Goal: Task Accomplishment & Management: Manage account settings

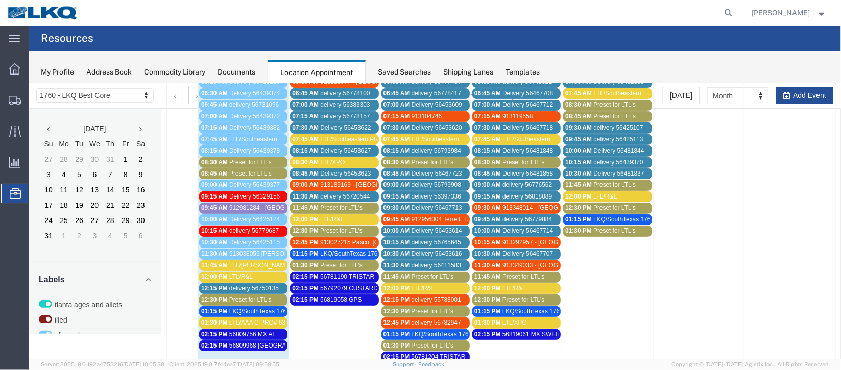
scroll to position [229, 0]
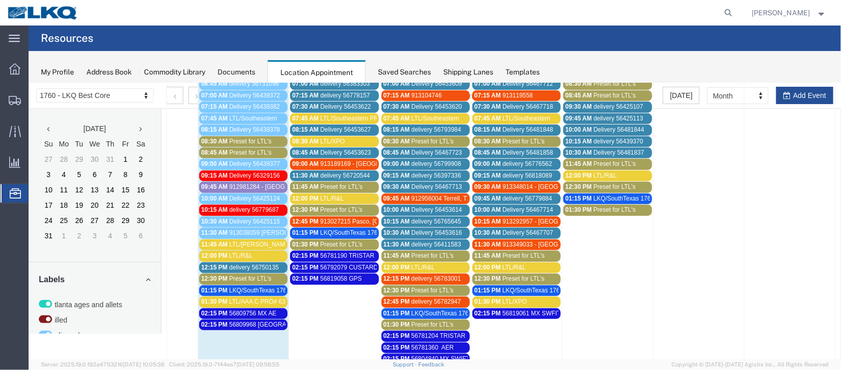
click at [246, 264] on span "delivery 56750135" at bounding box center [254, 267] width 50 height 7
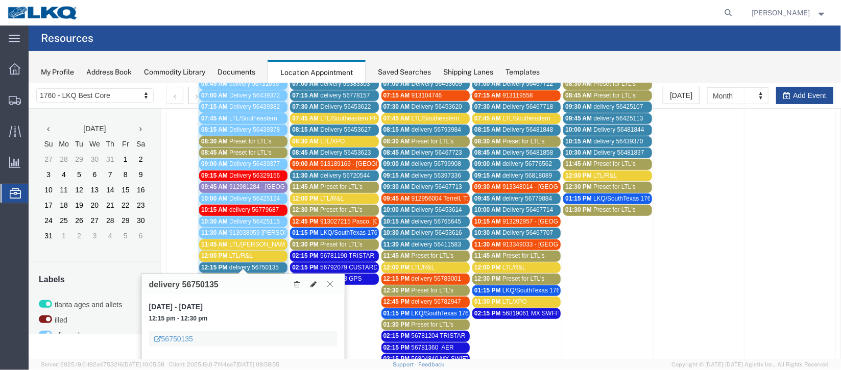
click at [312, 286] on icon at bounding box center [313, 283] width 6 height 7
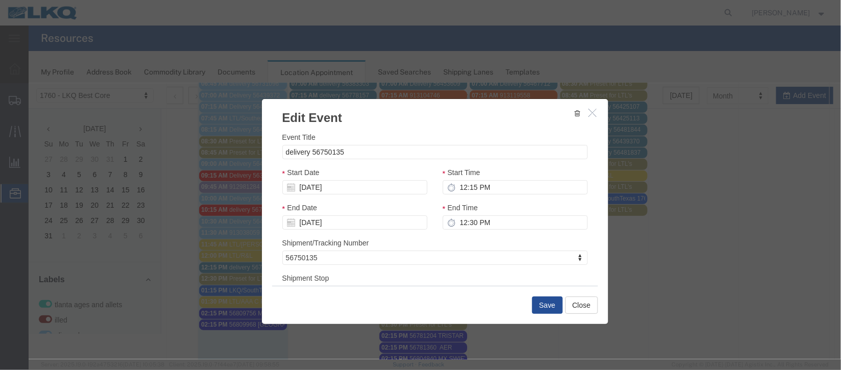
select select
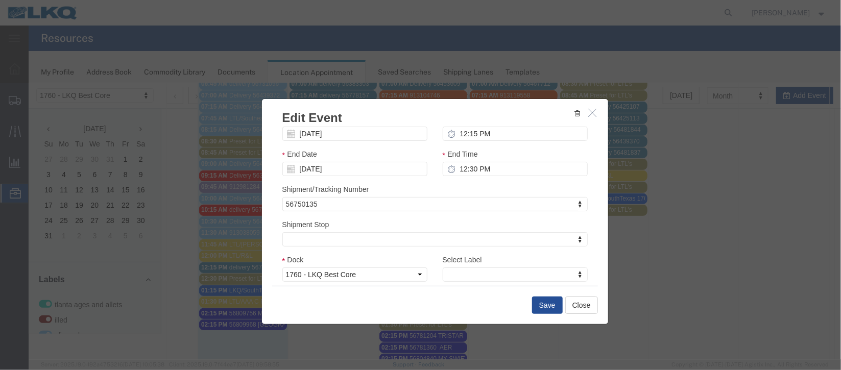
scroll to position [130, 0]
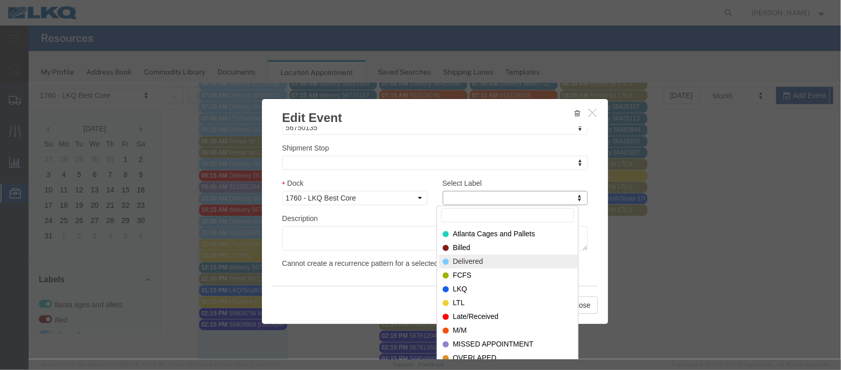
select select "40"
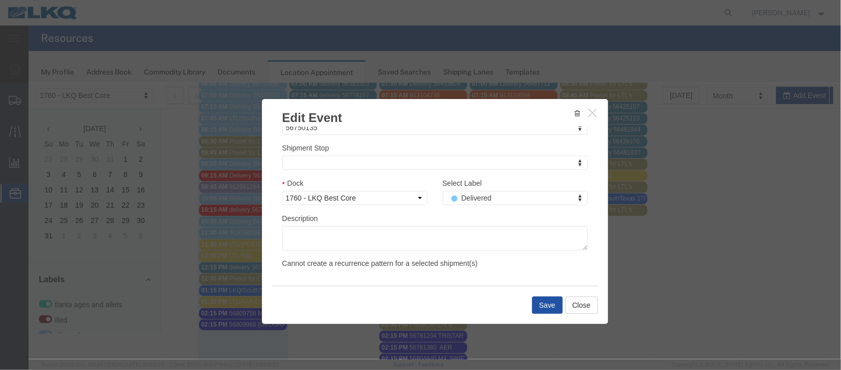
click at [541, 310] on button "Save" at bounding box center [547, 304] width 31 height 17
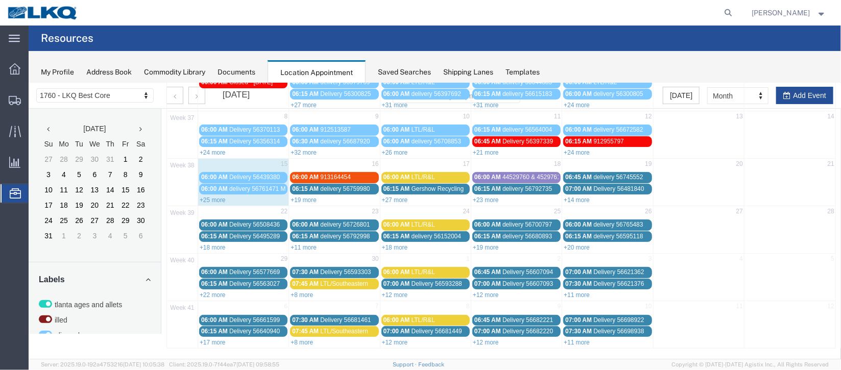
scroll to position [0, 0]
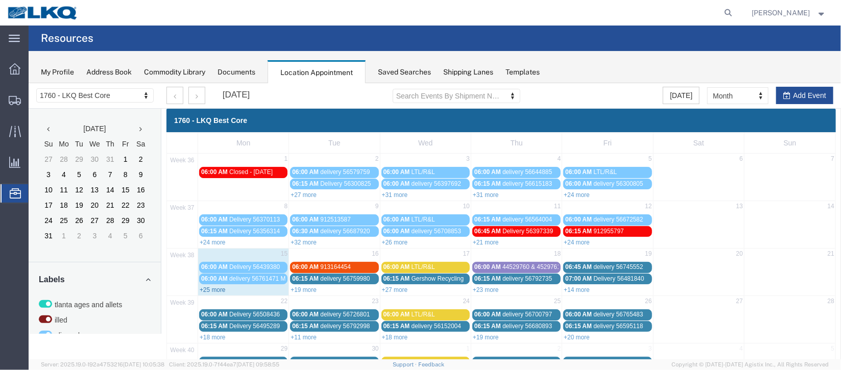
click at [211, 286] on link "+25 more" at bounding box center [212, 289] width 26 height 7
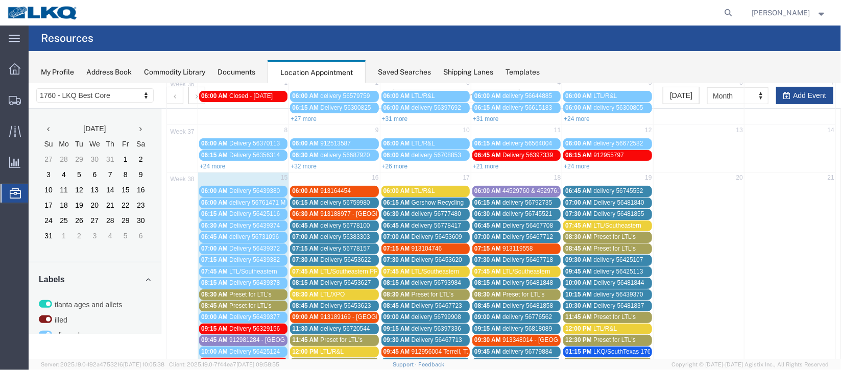
scroll to position [229, 0]
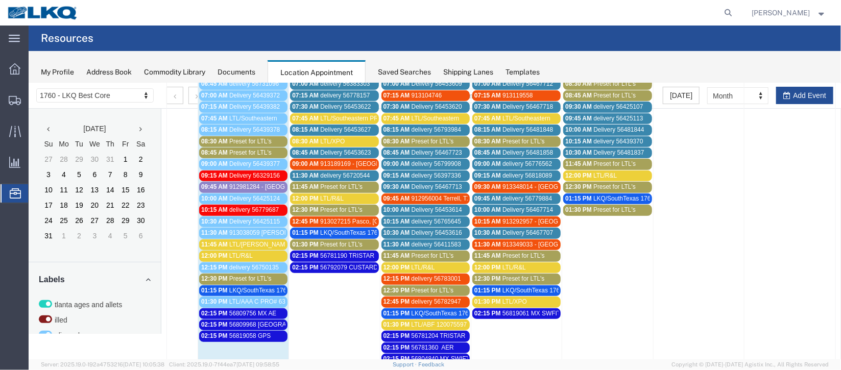
click at [241, 287] on span "LKQ/SouthTexas 1762" at bounding box center [259, 290] width 61 height 7
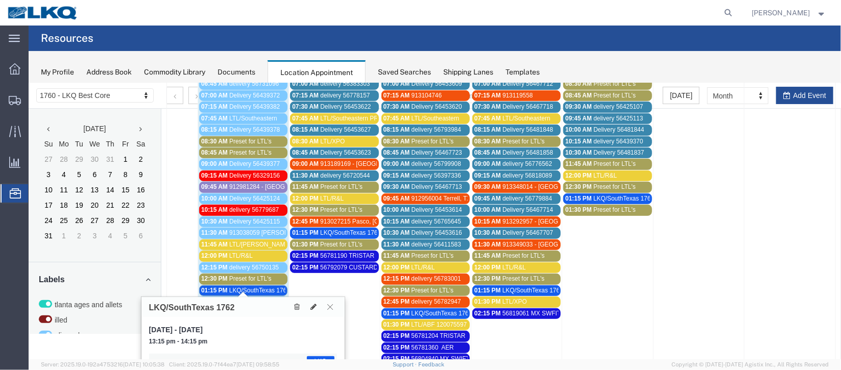
click at [330, 308] on icon at bounding box center [330, 306] width 6 height 6
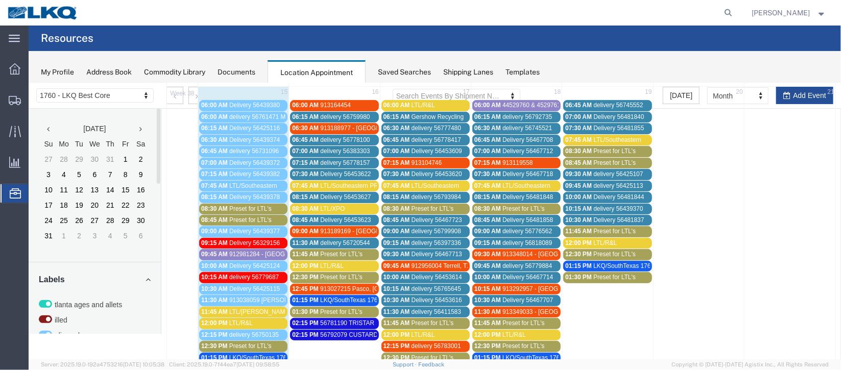
scroll to position [153, 0]
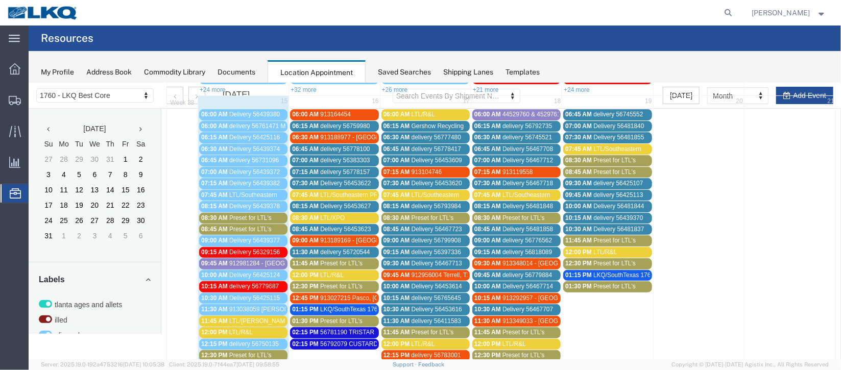
click at [310, 123] on span "06:15 AM" at bounding box center [305, 125] width 27 height 7
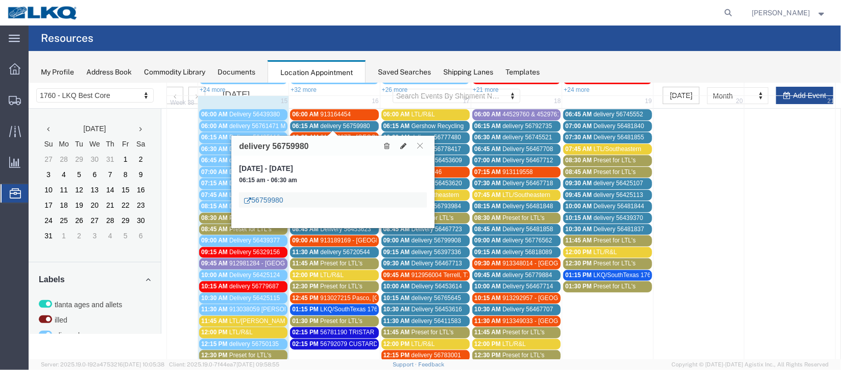
click at [262, 202] on link "56759980" at bounding box center [263, 200] width 39 height 10
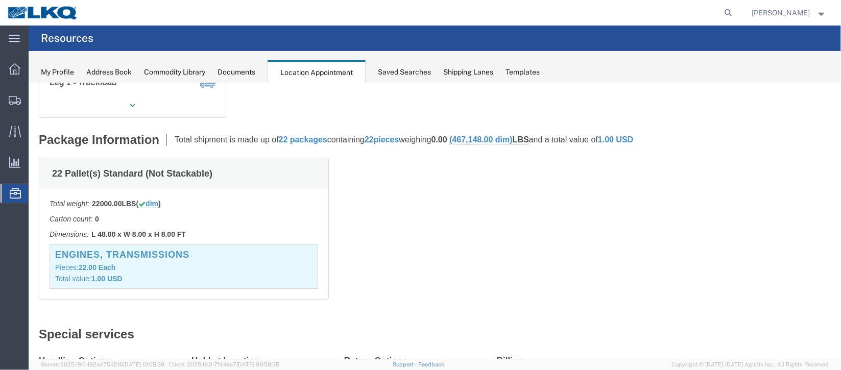
scroll to position [0, 0]
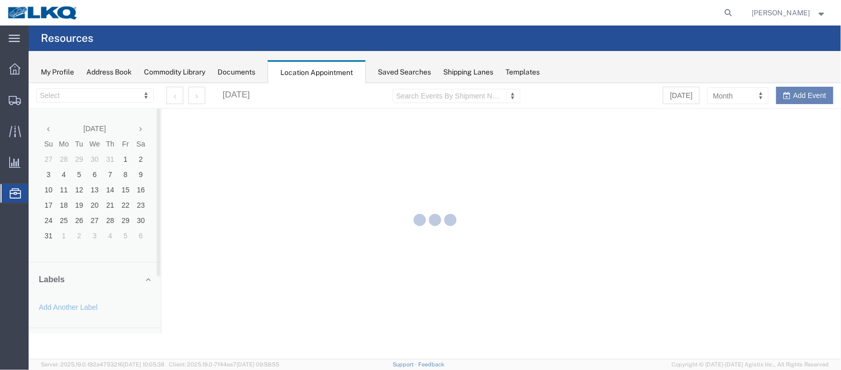
select select "27634"
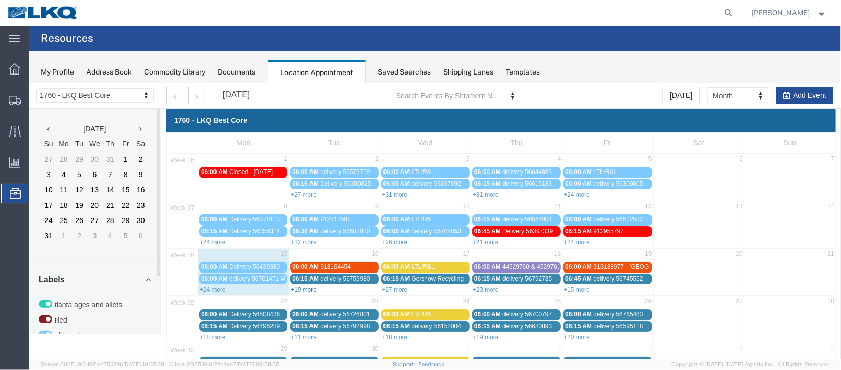
click at [296, 286] on link "+19 more" at bounding box center [303, 289] width 26 height 7
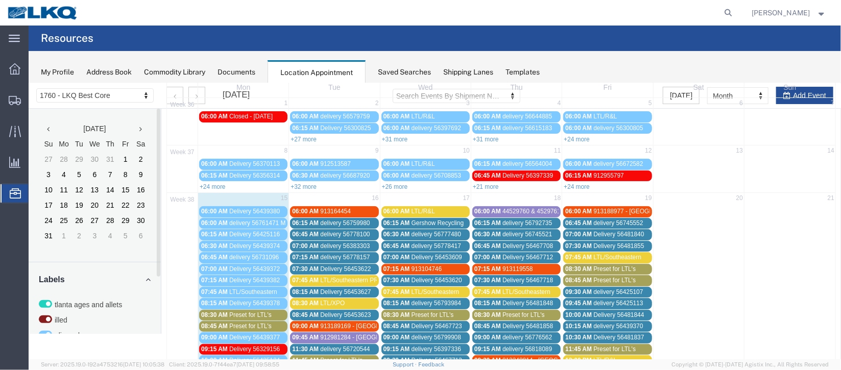
scroll to position [76, 0]
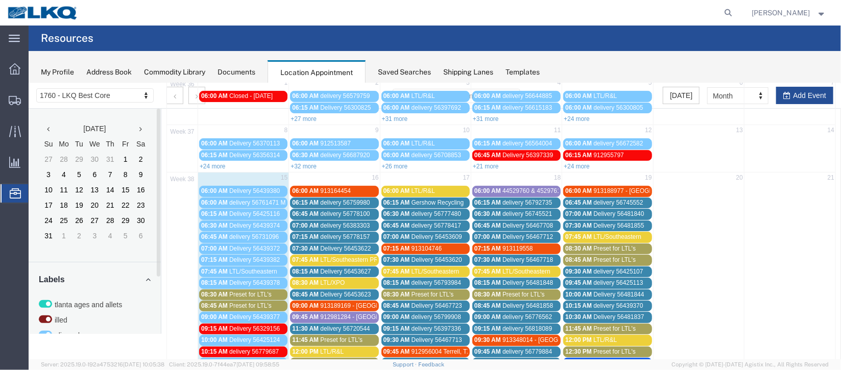
click at [345, 214] on span "delivery 56778100" at bounding box center [345, 213] width 50 height 7
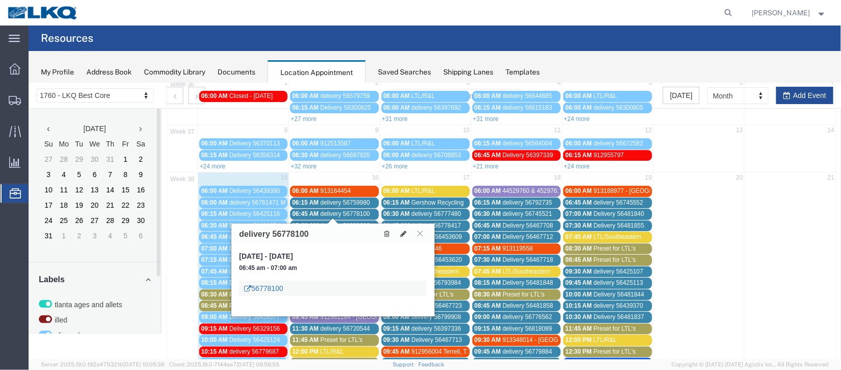
click at [258, 289] on link "56778100" at bounding box center [263, 288] width 39 height 10
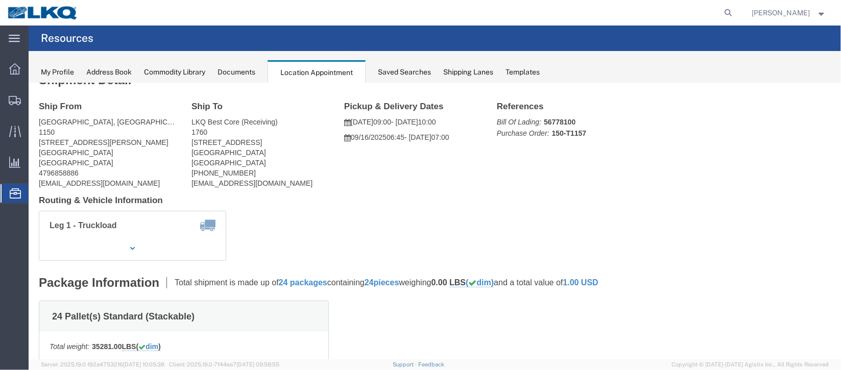
scroll to position [0, 0]
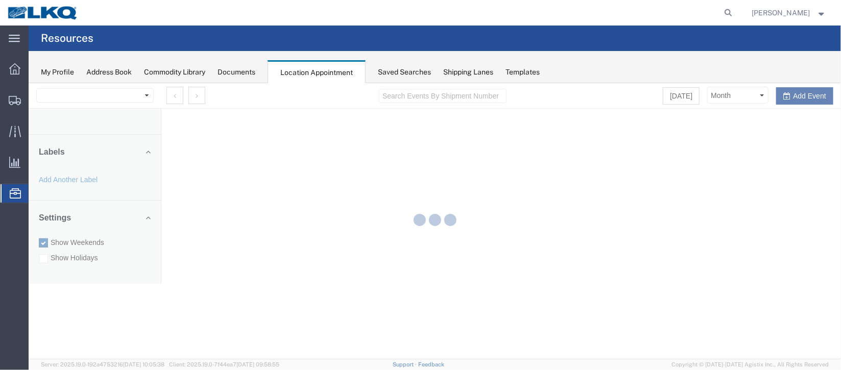
select select "27634"
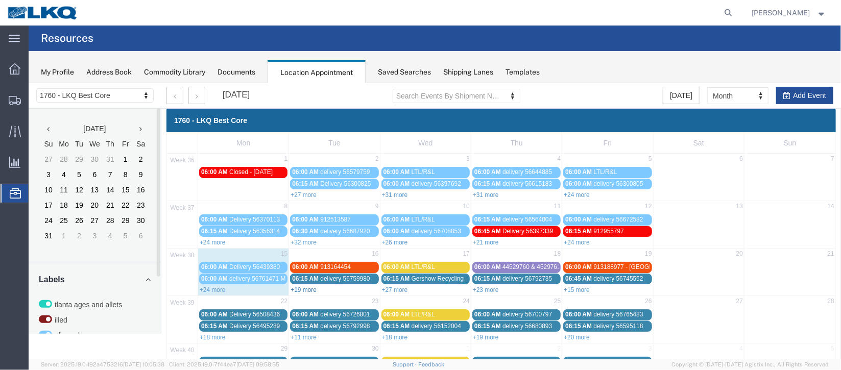
click at [307, 289] on link "+19 more" at bounding box center [303, 289] width 26 height 7
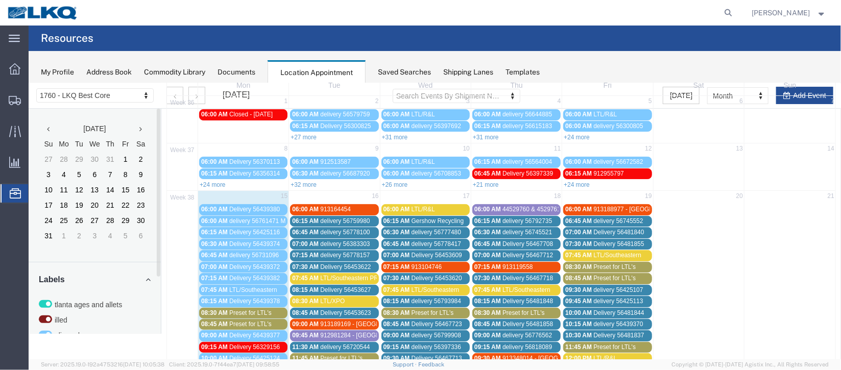
scroll to position [76, 0]
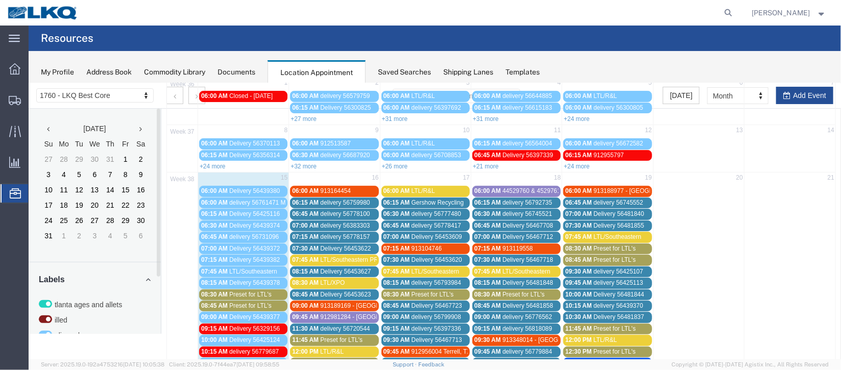
click at [304, 223] on span "07:00 AM" at bounding box center [305, 225] width 27 height 7
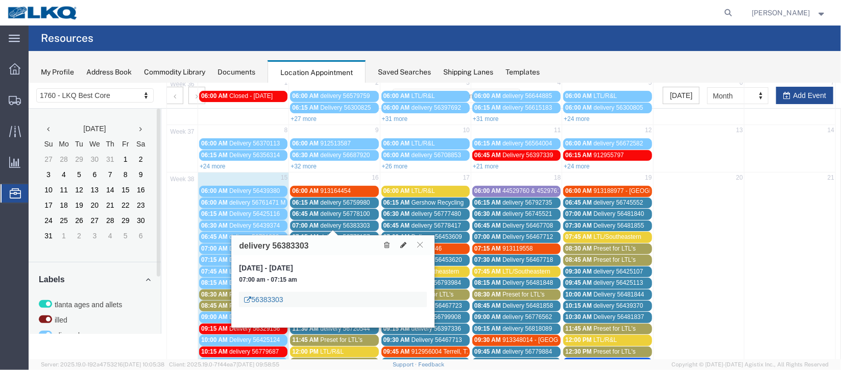
click at [265, 302] on link "56383303" at bounding box center [263, 299] width 39 height 10
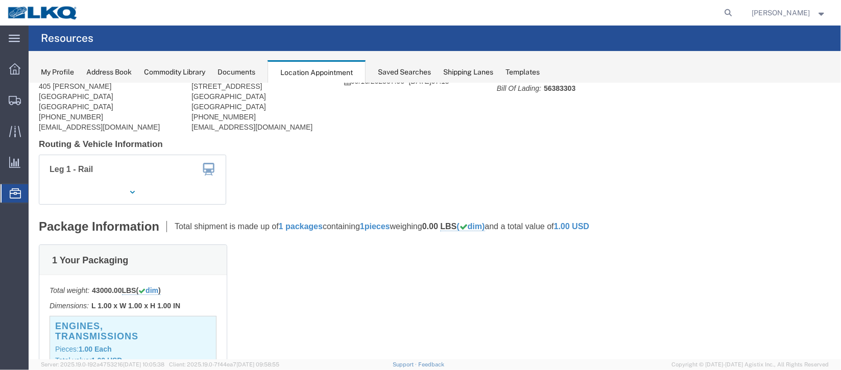
scroll to position [0, 0]
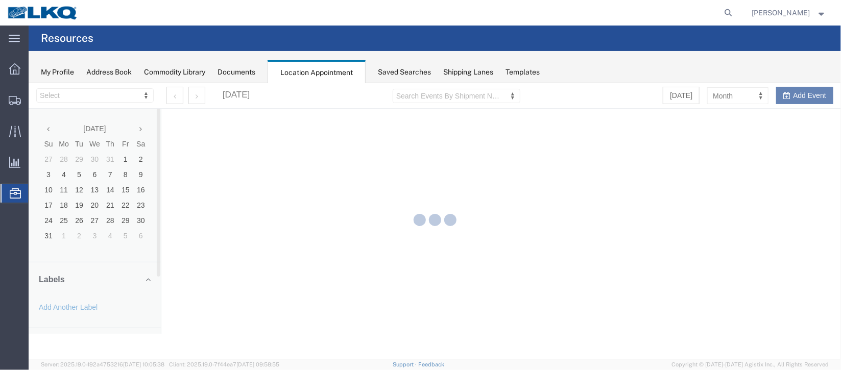
select select "27634"
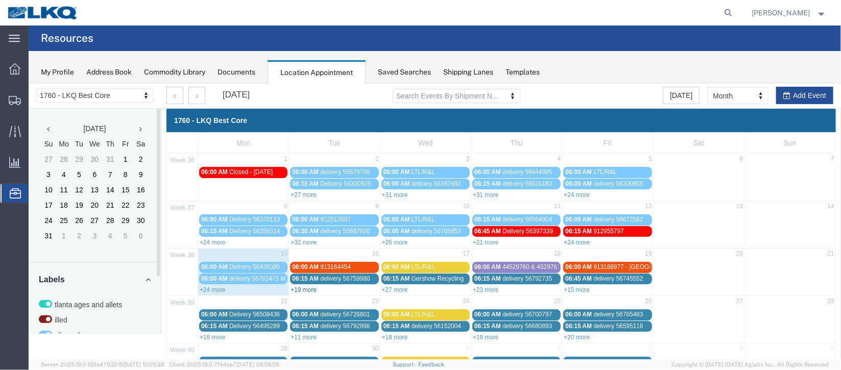
click at [313, 286] on link "+19 more" at bounding box center [303, 289] width 26 height 7
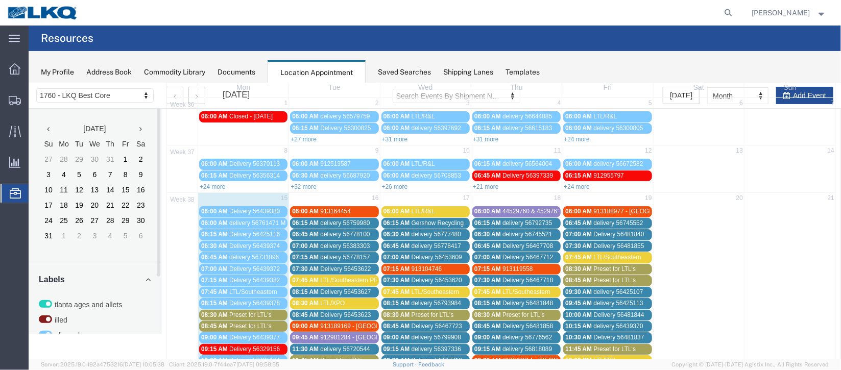
scroll to position [76, 0]
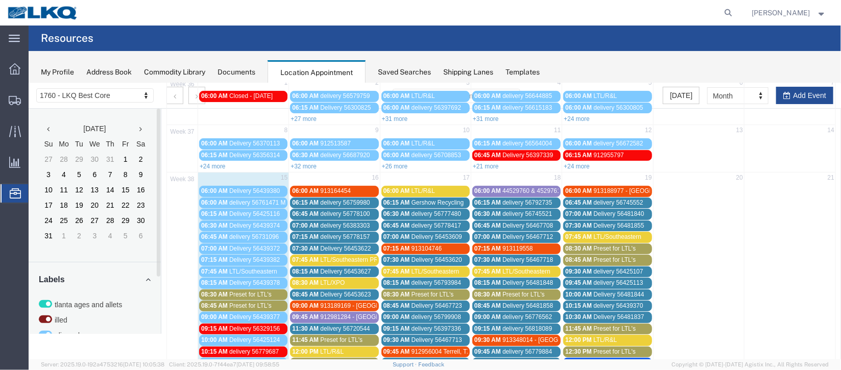
click at [324, 234] on span "delivery 56778157" at bounding box center [345, 236] width 50 height 7
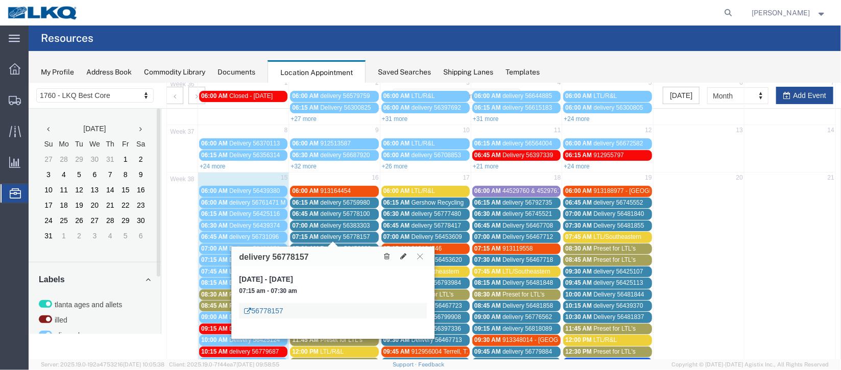
click at [269, 310] on link "56778157" at bounding box center [263, 310] width 39 height 10
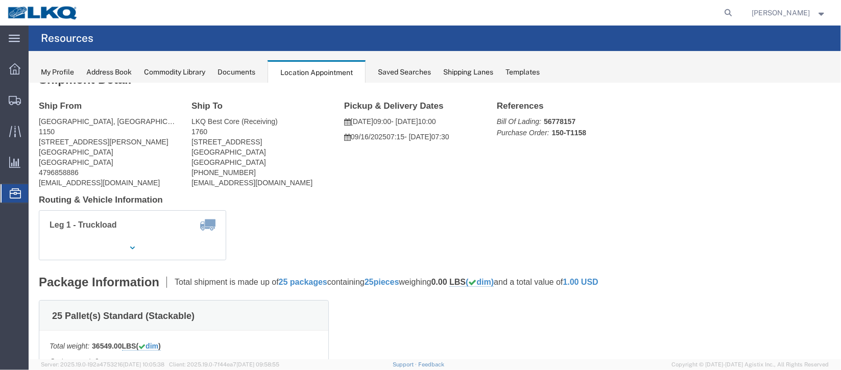
scroll to position [0, 0]
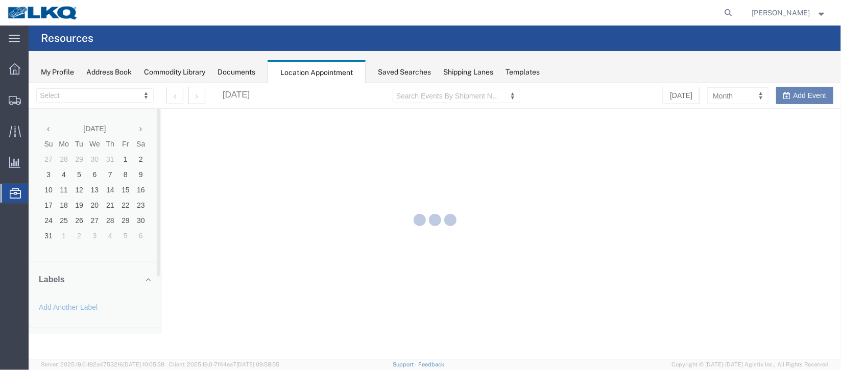
select select "27634"
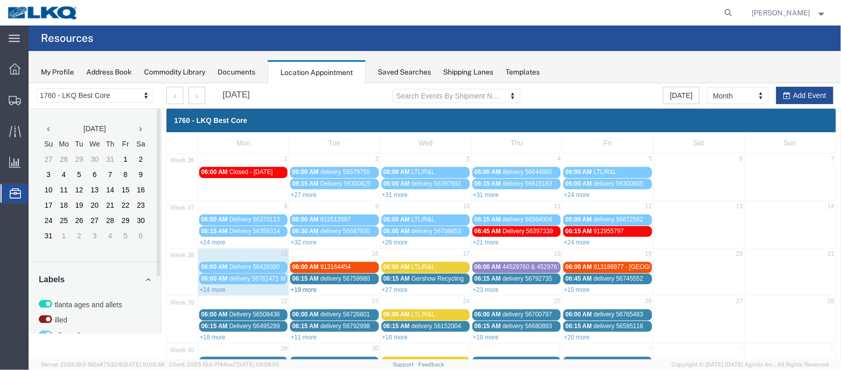
click at [305, 286] on link "+19 more" at bounding box center [303, 289] width 26 height 7
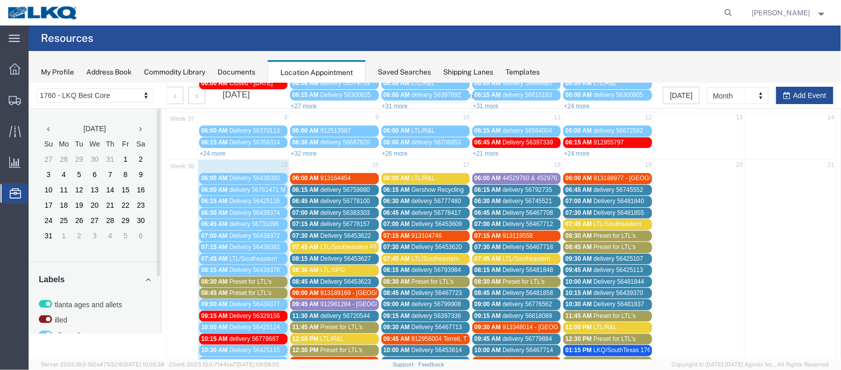
scroll to position [153, 0]
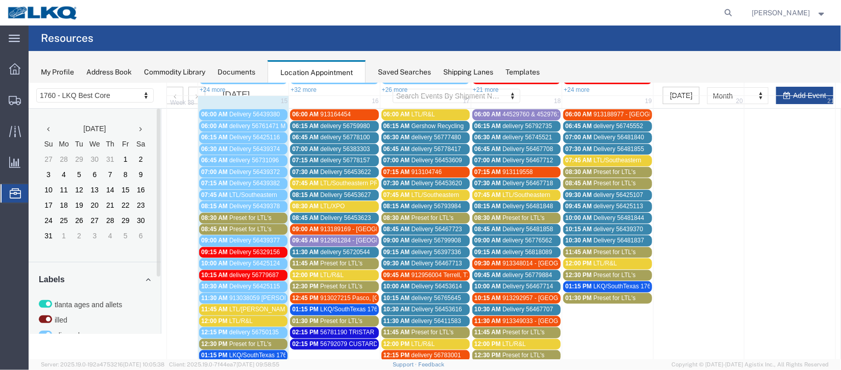
click at [316, 169] on span "07:30 AM" at bounding box center [305, 171] width 27 height 7
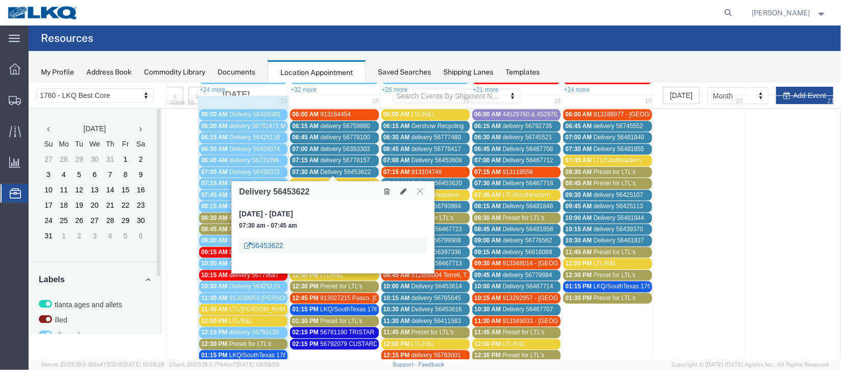
click at [261, 245] on link "56453622" at bounding box center [263, 245] width 39 height 10
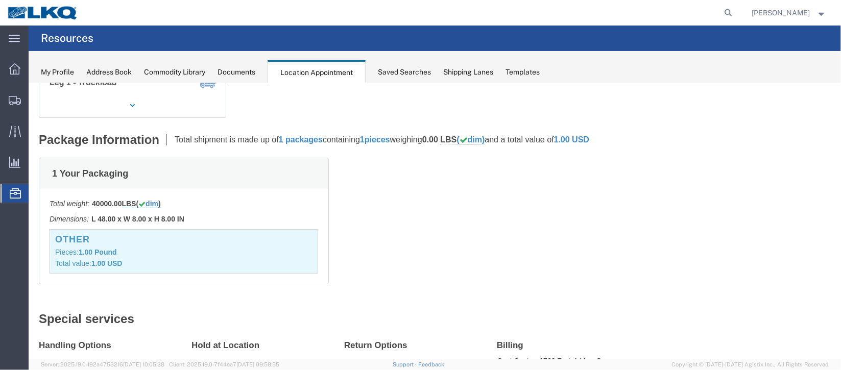
scroll to position [0, 0]
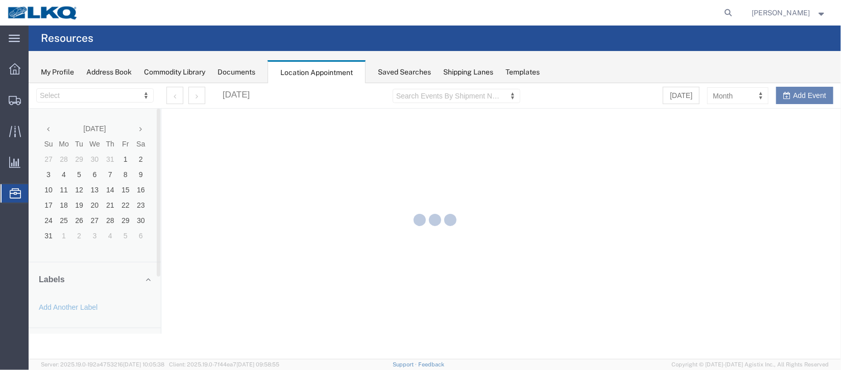
select select "27634"
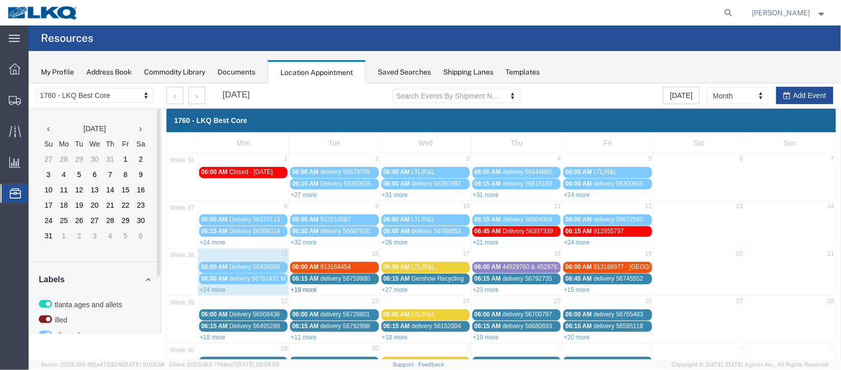
click at [297, 289] on link "+19 more" at bounding box center [303, 289] width 26 height 7
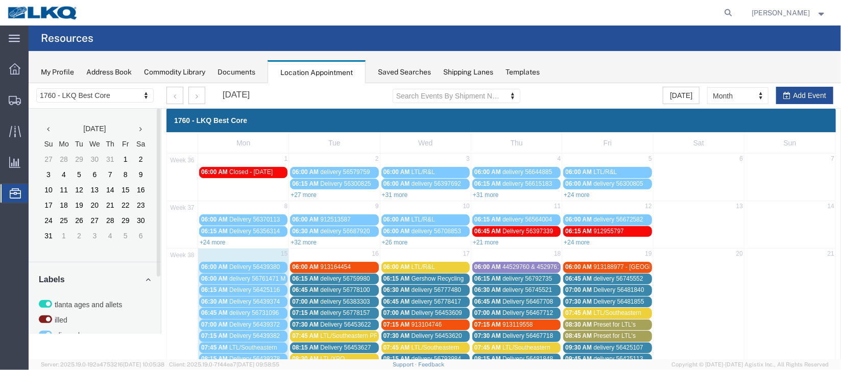
scroll to position [153, 0]
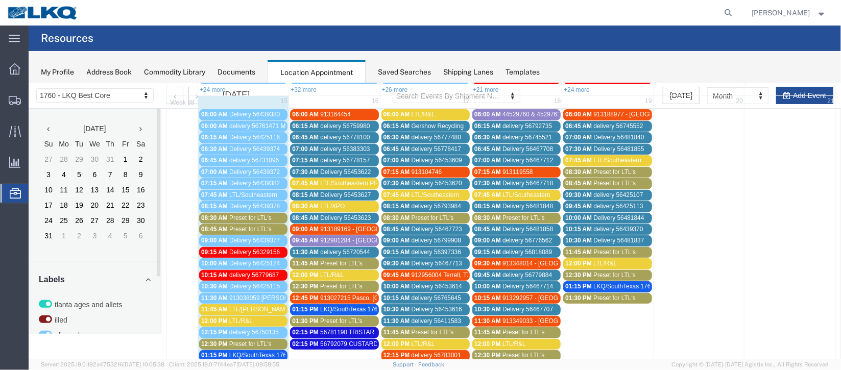
click at [317, 191] on div "08:15 AM Delivery 56453627" at bounding box center [334, 195] width 84 height 8
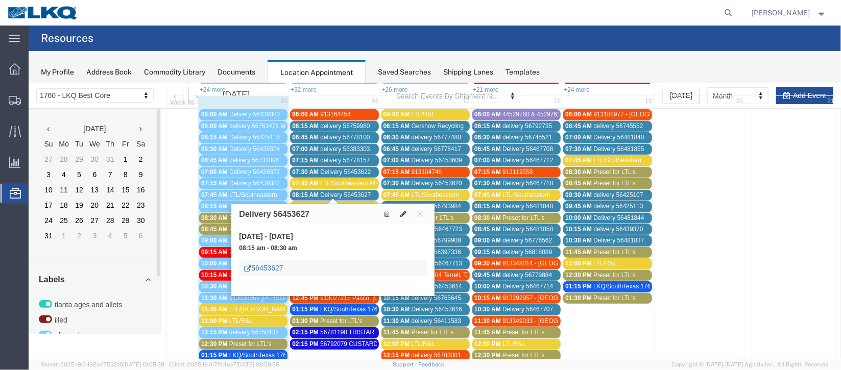
click at [274, 263] on link "56453627" at bounding box center [263, 268] width 39 height 10
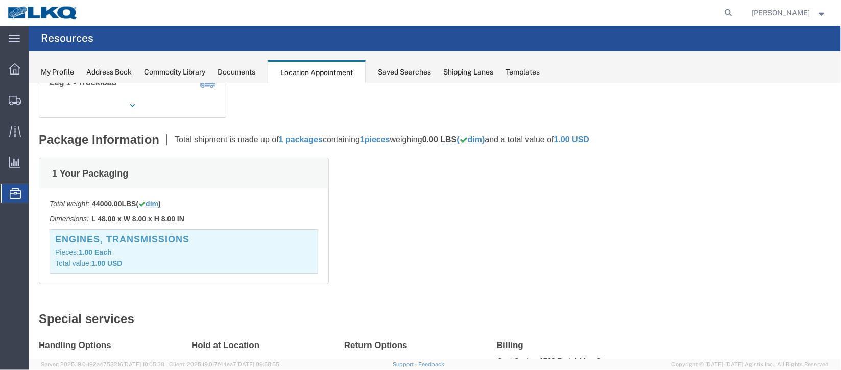
scroll to position [0, 0]
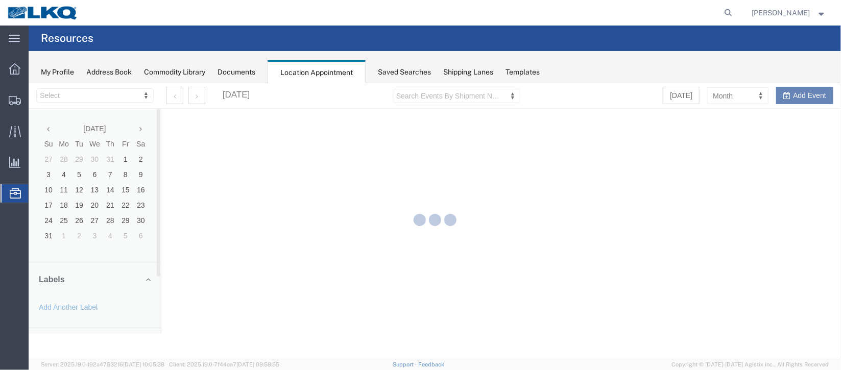
select select "27634"
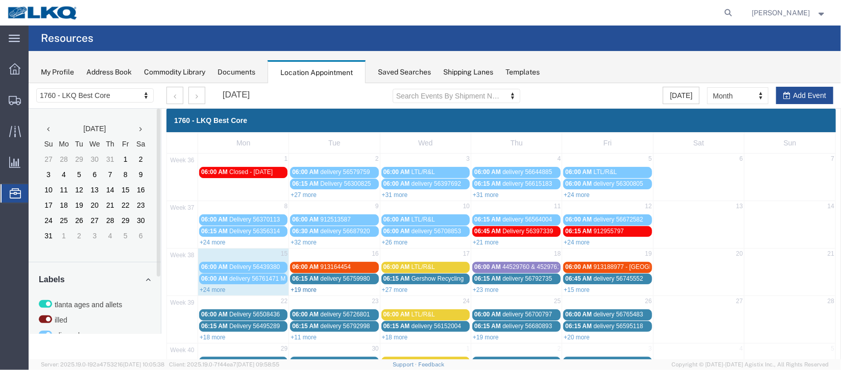
click at [300, 286] on link "+19 more" at bounding box center [303, 289] width 26 height 7
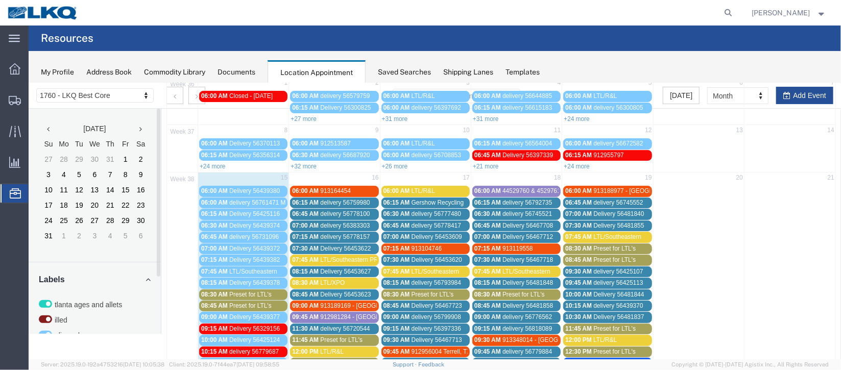
scroll to position [153, 0]
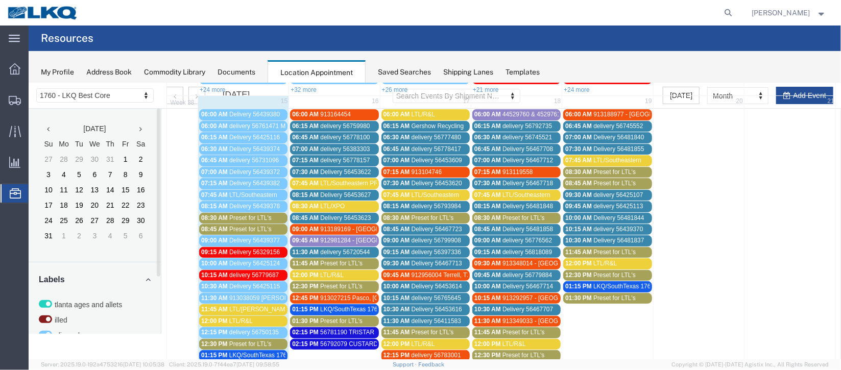
click at [351, 237] on span "912981284 - [GEOGRAPHIC_DATA]" at bounding box center [369, 240] width 99 height 7
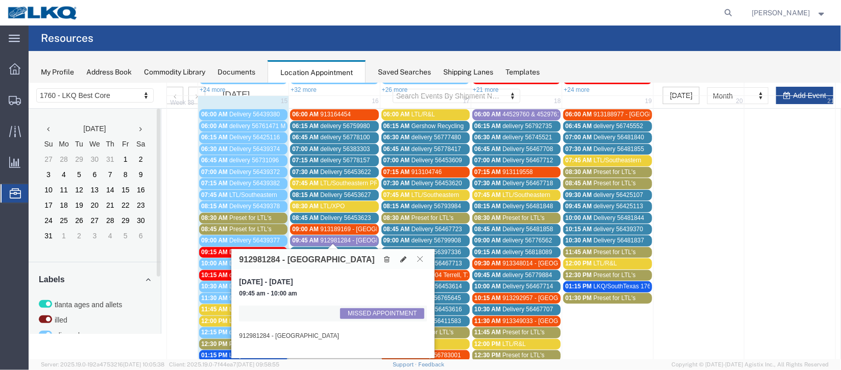
click at [416, 259] on button at bounding box center [420, 259] width 14 height 10
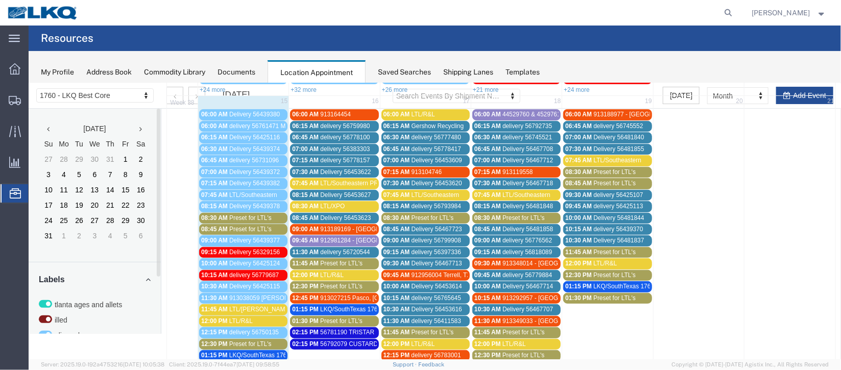
click at [326, 237] on span "912981284 - [GEOGRAPHIC_DATA]" at bounding box center [369, 240] width 99 height 7
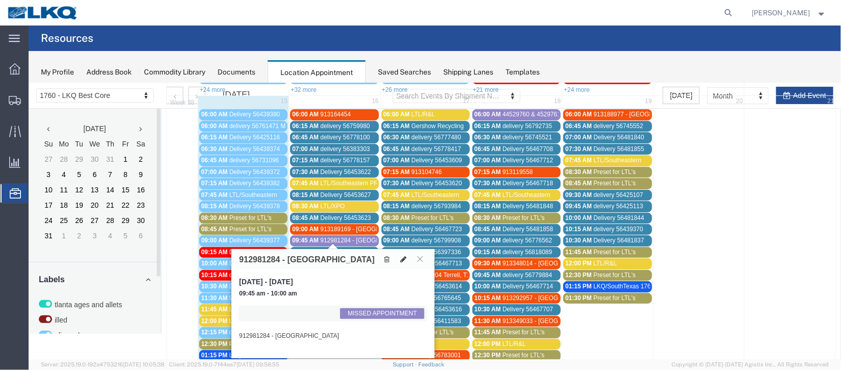
click at [400, 257] on icon at bounding box center [403, 258] width 6 height 7
select select "1"
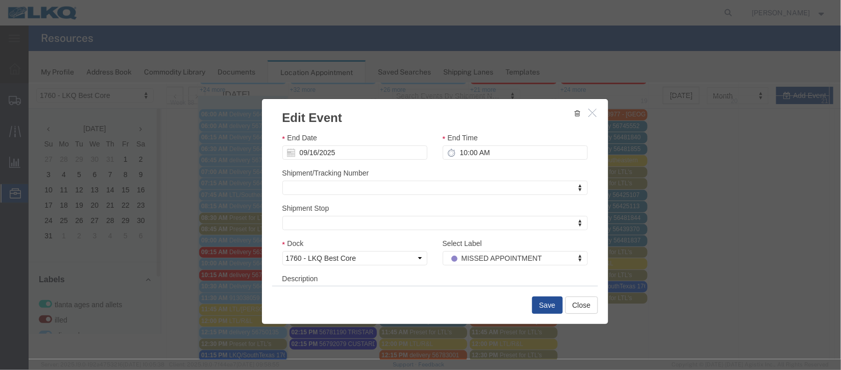
scroll to position [125, 0]
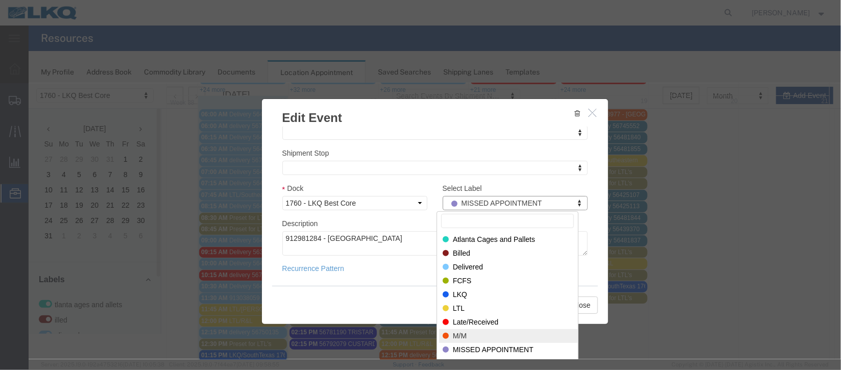
select select "24"
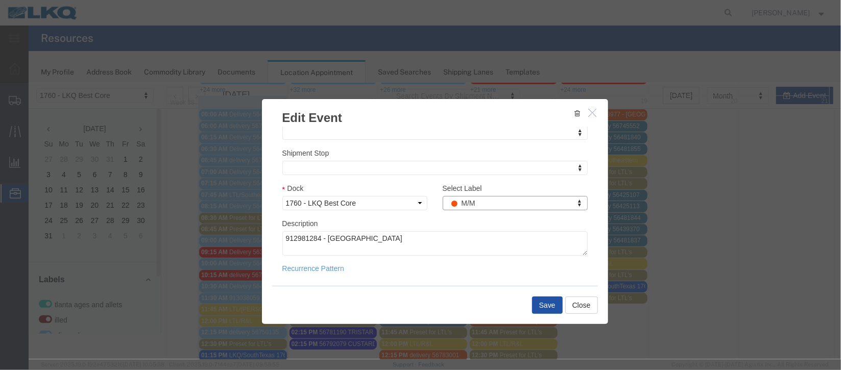
click at [537, 303] on button "Save" at bounding box center [547, 304] width 31 height 17
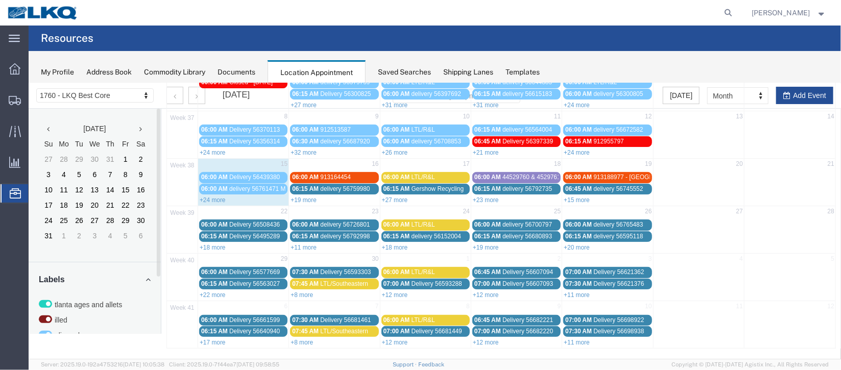
scroll to position [0, 0]
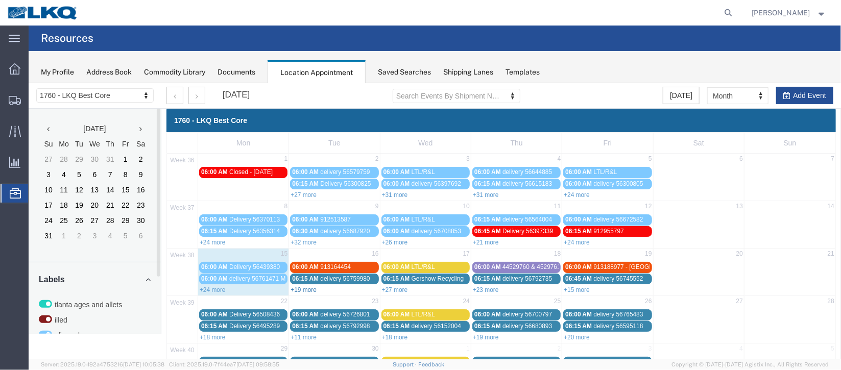
click at [312, 288] on link "+19 more" at bounding box center [303, 289] width 26 height 7
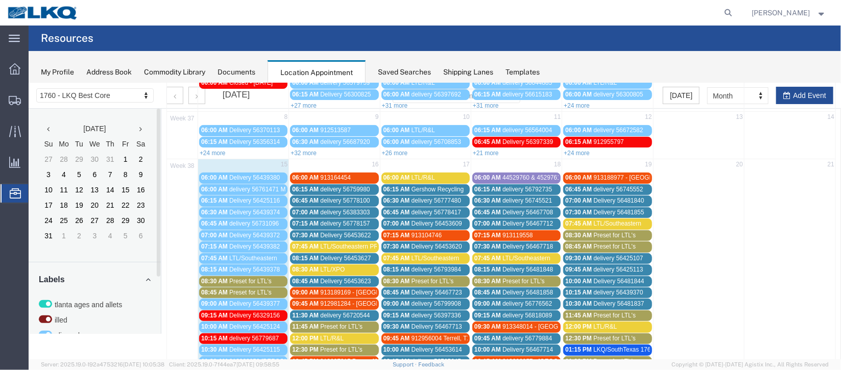
scroll to position [153, 0]
